Goal: Information Seeking & Learning: Check status

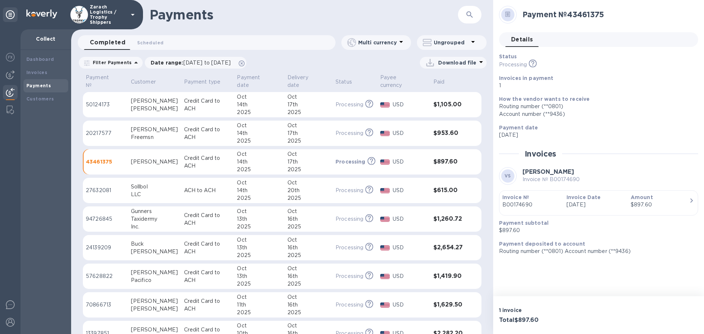
click at [99, 101] on p "50124173" at bounding box center [105, 105] width 39 height 8
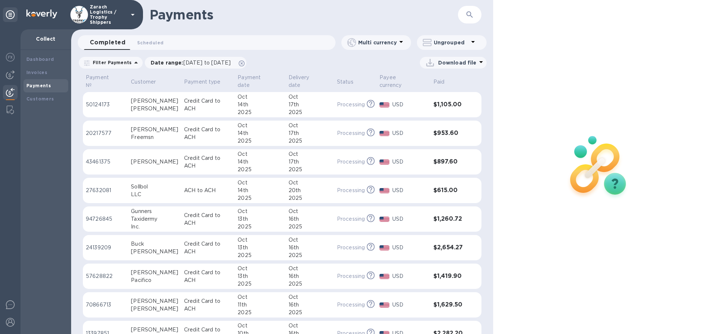
click at [91, 101] on p "50124173" at bounding box center [105, 105] width 39 height 8
